Goal: Navigation & Orientation: Find specific page/section

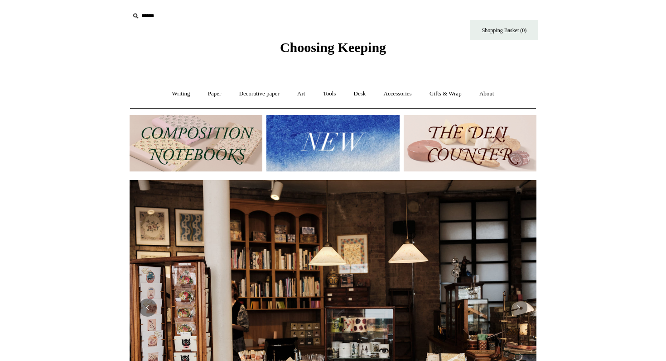
click at [425, 143] on img at bounding box center [470, 143] width 133 height 57
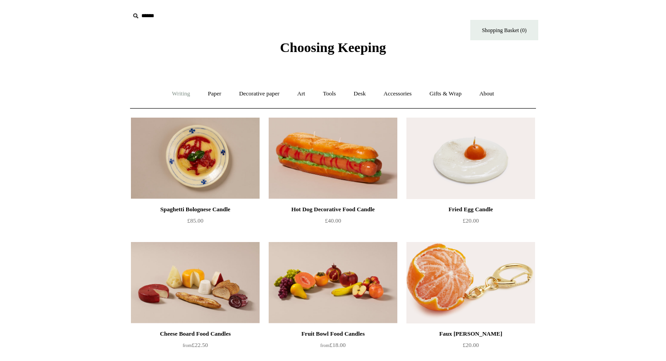
click at [185, 91] on link "Writing +" at bounding box center [181, 94] width 34 height 24
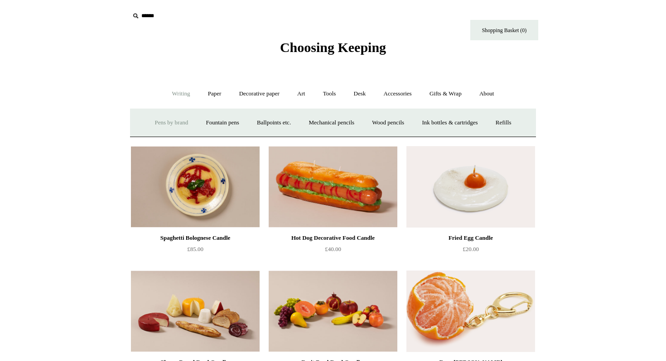
click at [173, 122] on link "Pens by brand +" at bounding box center [172, 123] width 50 height 24
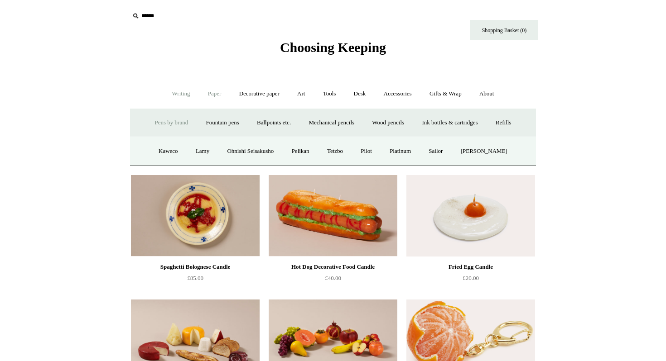
click at [207, 91] on link "Paper +" at bounding box center [215, 94] width 30 height 24
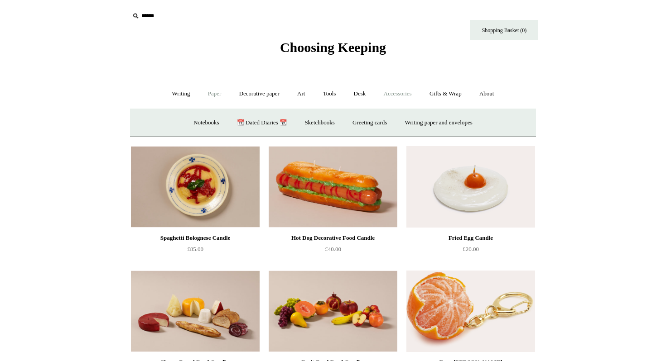
click at [402, 87] on link "Accessories +" at bounding box center [397, 94] width 44 height 24
click at [188, 122] on link "Personal Accessories +" at bounding box center [179, 123] width 66 height 24
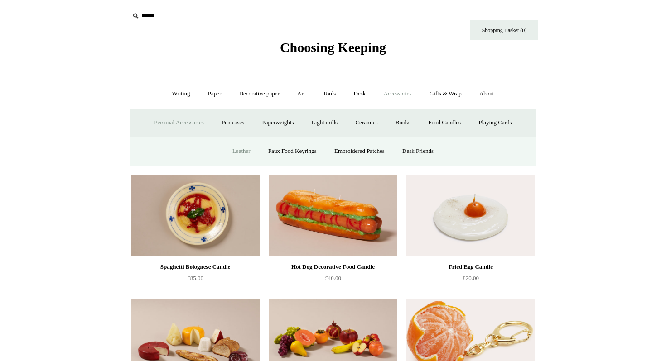
click at [230, 150] on link "Leather" at bounding box center [241, 152] width 34 height 24
